Goal: Find specific page/section: Find specific page/section

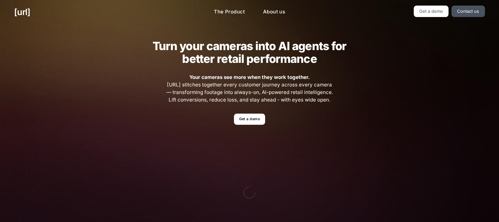
click at [299, 169] on img at bounding box center [249, 192] width 267 height 109
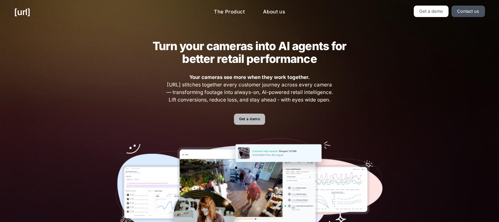
click at [257, 119] on link "Get a demo" at bounding box center [249, 119] width 31 height 11
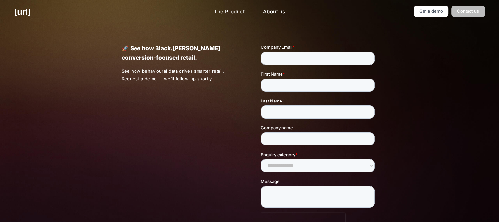
click at [472, 8] on link "Contact us" at bounding box center [467, 11] width 33 height 11
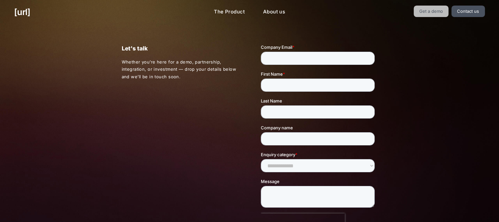
click at [441, 11] on link "Get a demo" at bounding box center [430, 11] width 35 height 11
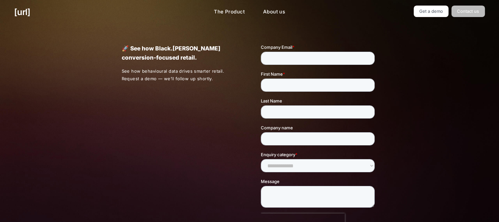
click at [455, 8] on link "Contact us" at bounding box center [467, 11] width 33 height 11
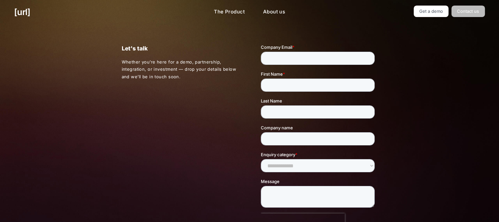
click at [455, 8] on link "Contact us" at bounding box center [467, 11] width 33 height 11
click at [473, 11] on link "Contact us" at bounding box center [467, 11] width 33 height 11
click at [428, 11] on link "Get a demo" at bounding box center [430, 11] width 35 height 11
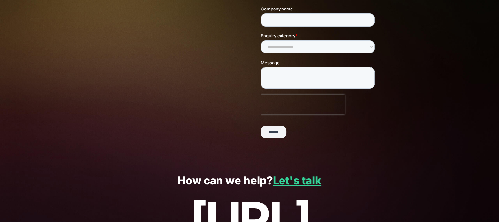
scroll to position [119, 0]
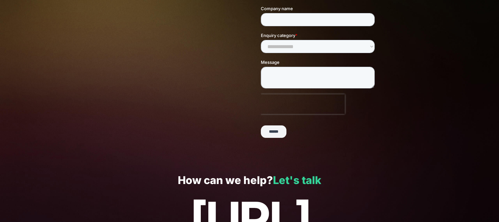
click at [297, 176] on link "Let's talk" at bounding box center [297, 180] width 48 height 13
